Goal: Task Accomplishment & Management: Manage account settings

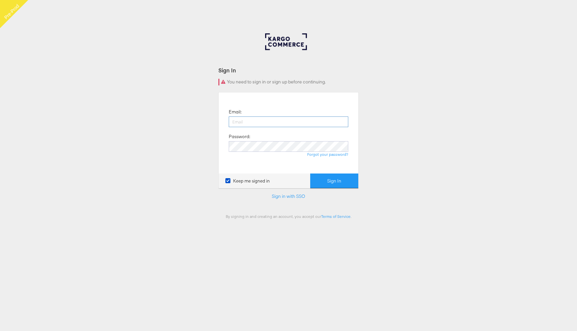
click at [282, 120] on input "email" at bounding box center [288, 121] width 119 height 11
type input "[PERSON_NAME][EMAIL_ADDRESS][PERSON_NAME][DOMAIN_NAME]"
click at [310, 173] on button "Sign In" at bounding box center [334, 180] width 48 height 15
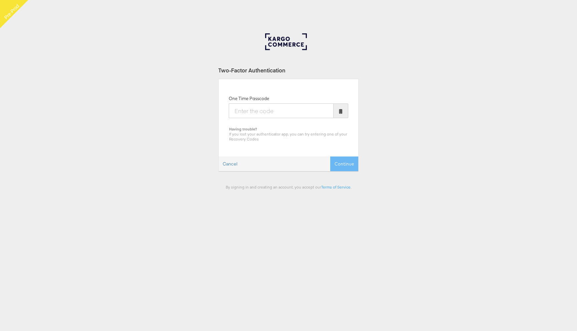
click at [282, 111] on input "One Time Passcode" at bounding box center [281, 110] width 105 height 15
type input "465355"
click at [330, 156] on button "Continue" at bounding box center [344, 163] width 28 height 15
